Goal: Task Accomplishment & Management: Manage account settings

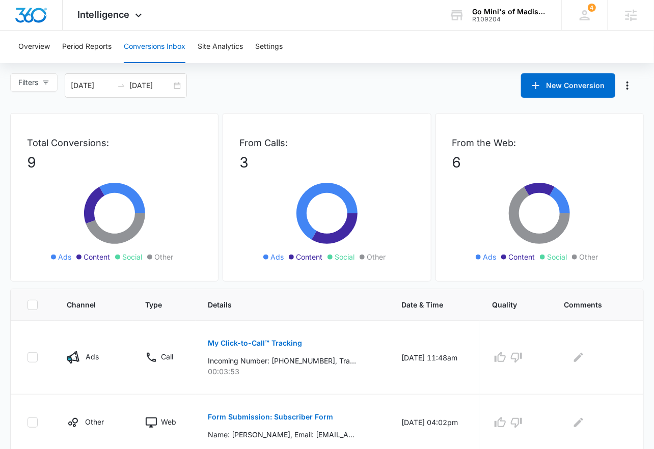
scroll to position [2, 0]
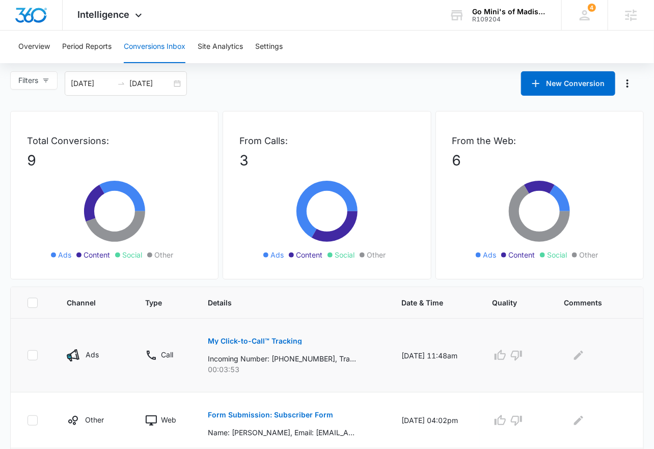
click at [273, 343] on p "My Click-to-Call™ Tracking" at bounding box center [255, 341] width 94 height 7
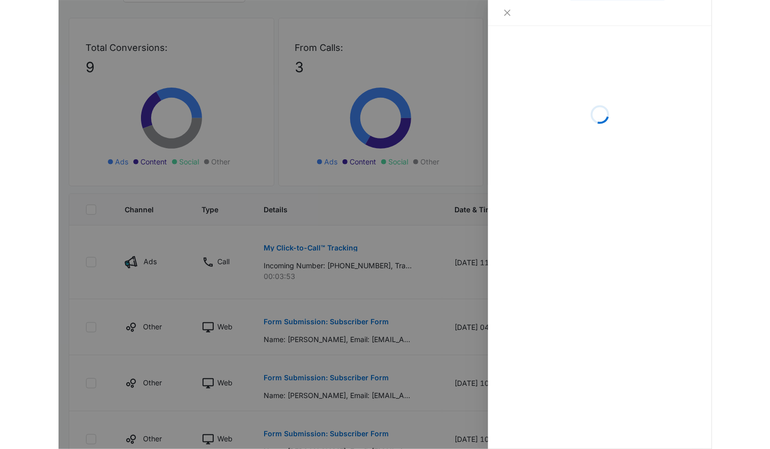
scroll to position [193, 0]
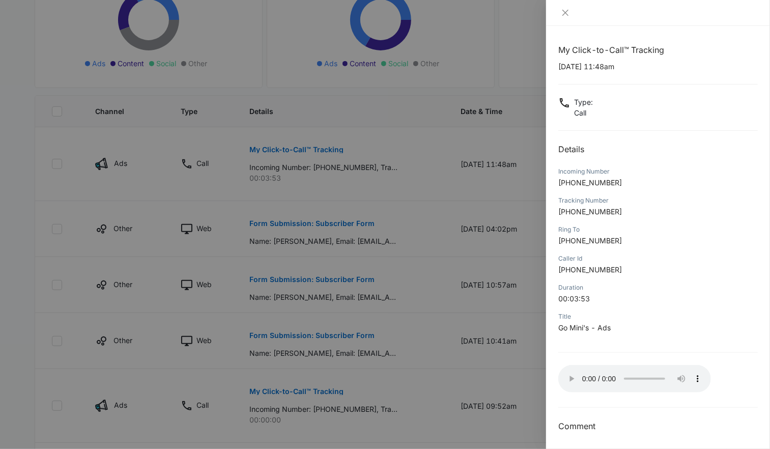
click at [264, 185] on div at bounding box center [385, 224] width 770 height 449
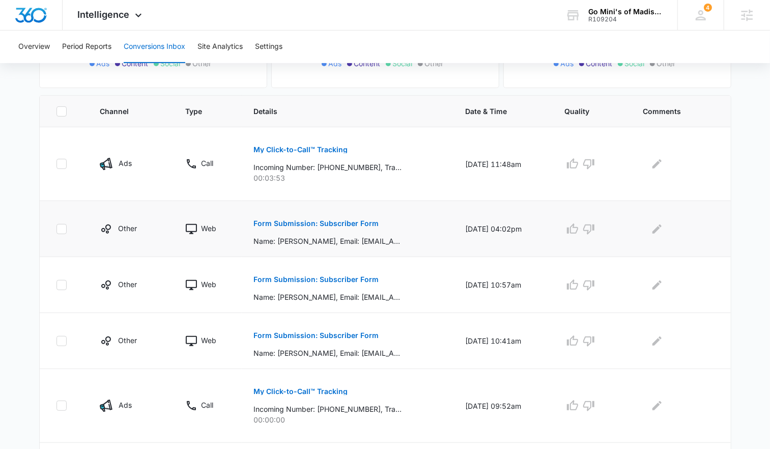
click at [290, 221] on p "Form Submission: Subscriber Form" at bounding box center [316, 223] width 125 height 7
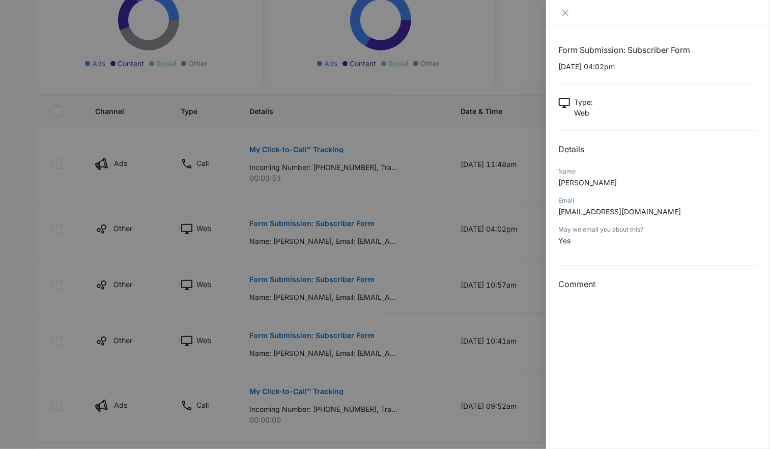
click at [326, 282] on div at bounding box center [385, 224] width 770 height 449
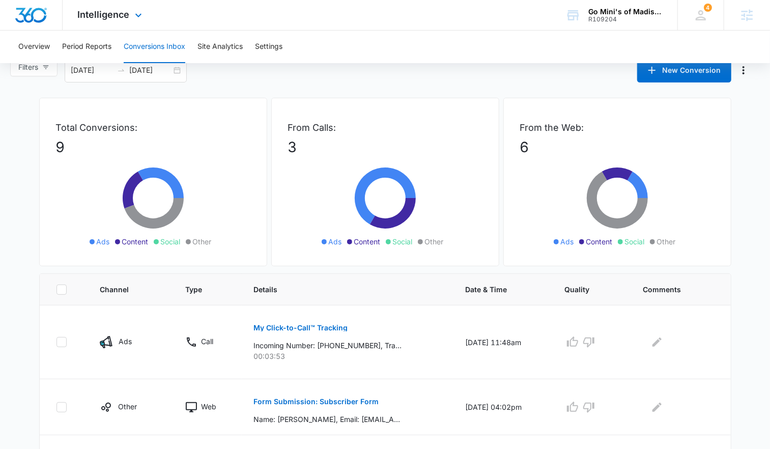
scroll to position [13, 0]
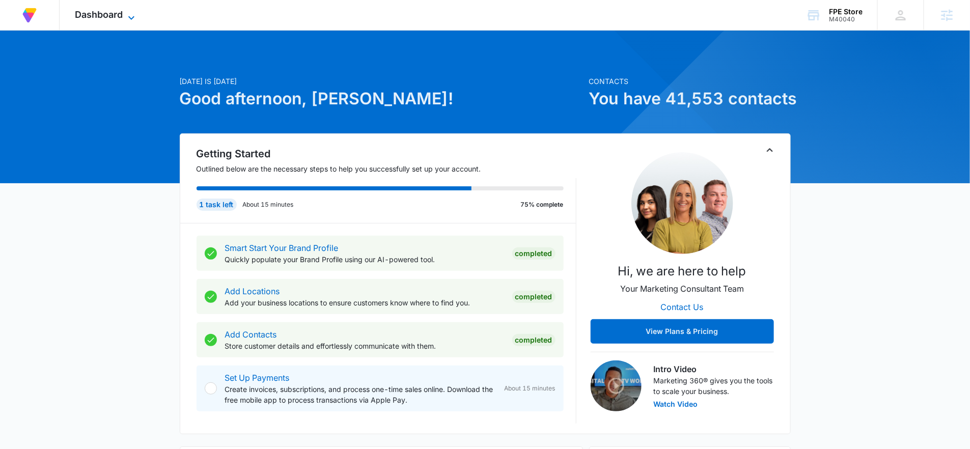
click at [104, 14] on span "Dashboard" at bounding box center [99, 14] width 48 height 11
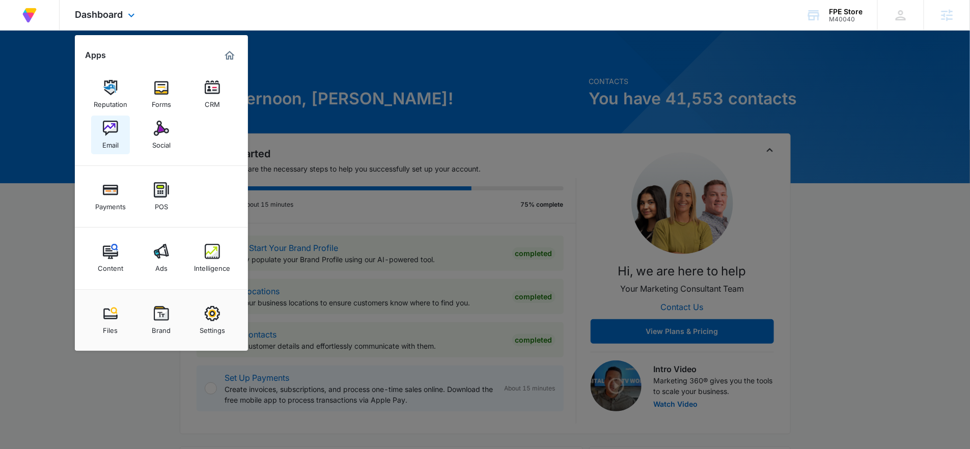
click at [112, 134] on img at bounding box center [110, 128] width 15 height 15
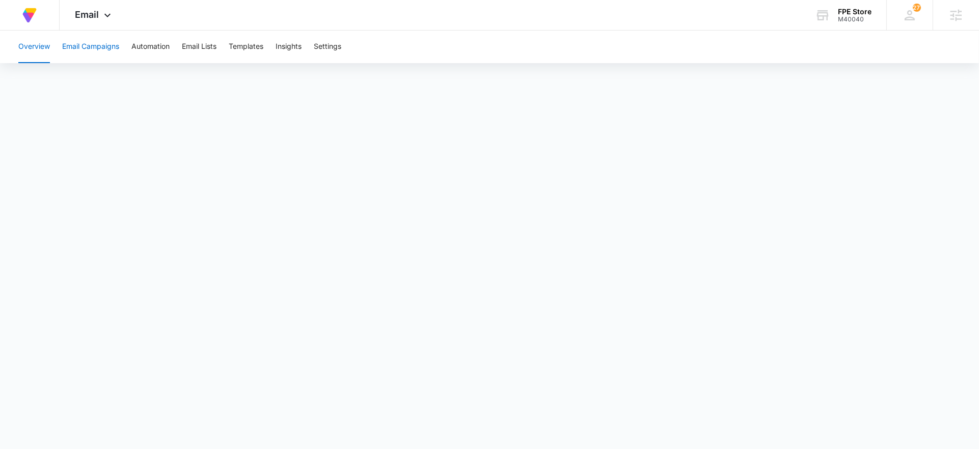
click at [99, 47] on button "Email Campaigns" at bounding box center [90, 47] width 57 height 33
click at [66, 67] on div "Overview Email Campaigns Automation Email Lists Templates Insights Settings" at bounding box center [489, 229] width 979 height 396
